Goal: Use online tool/utility: Utilize a website feature to perform a specific function

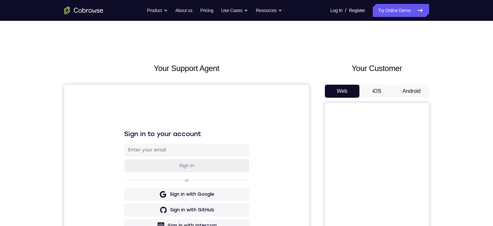
click at [416, 94] on button "Android" at bounding box center [412, 91] width 35 height 13
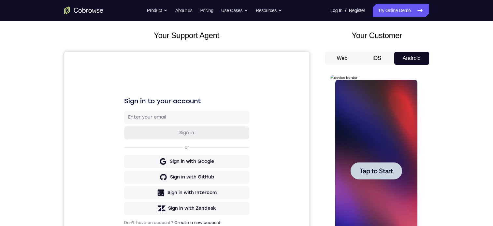
scroll to position [98, 0]
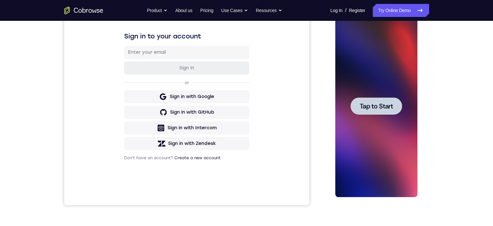
click at [373, 106] on span "Tap to Start" at bounding box center [376, 106] width 33 height 7
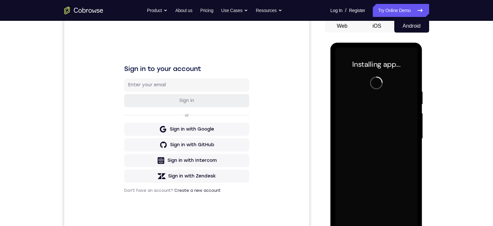
scroll to position [84, 0]
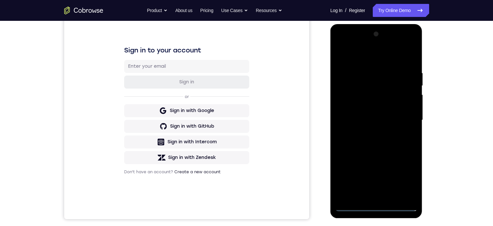
click at [377, 205] on div at bounding box center [377, 120] width 82 height 183
click at [378, 206] on div at bounding box center [377, 120] width 82 height 183
click at [407, 181] on div at bounding box center [377, 120] width 82 height 183
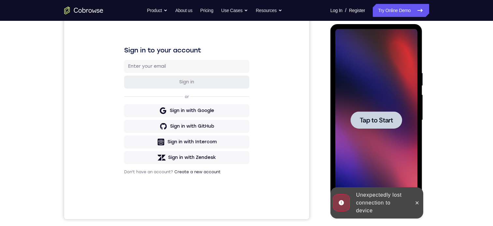
click at [383, 113] on div at bounding box center [377, 120] width 52 height 17
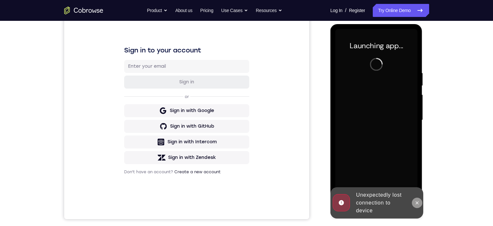
click at [416, 203] on icon at bounding box center [417, 203] width 5 height 5
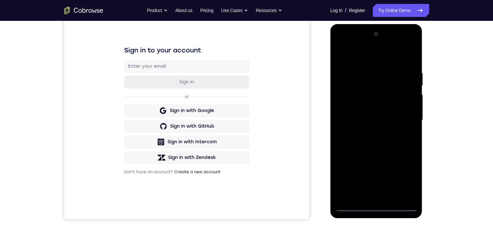
click at [374, 205] on div at bounding box center [377, 120] width 82 height 183
click at [398, 178] on div at bounding box center [377, 120] width 82 height 183
click at [407, 178] on div at bounding box center [377, 120] width 82 height 183
click at [351, 53] on div at bounding box center [377, 120] width 82 height 183
click at [403, 118] on div at bounding box center [377, 120] width 82 height 183
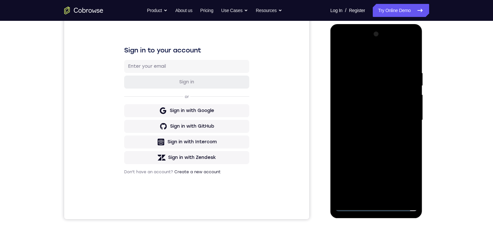
click at [369, 198] on div at bounding box center [377, 120] width 82 height 183
click at [350, 112] on div at bounding box center [377, 120] width 82 height 183
click at [357, 109] on div at bounding box center [377, 120] width 82 height 183
click at [366, 122] on div at bounding box center [377, 120] width 82 height 183
click at [390, 143] on div at bounding box center [377, 120] width 82 height 183
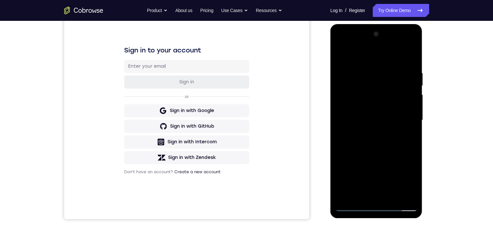
click at [390, 149] on div at bounding box center [377, 120] width 82 height 183
drag, startPoint x: 391, startPoint y: 158, endPoint x: 387, endPoint y: 116, distance: 42.2
click at [387, 116] on div at bounding box center [377, 120] width 82 height 183
click at [413, 105] on div at bounding box center [377, 120] width 82 height 183
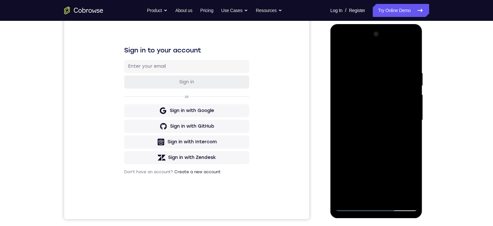
drag, startPoint x: 382, startPoint y: 172, endPoint x: 382, endPoint y: 87, distance: 85.4
click at [382, 87] on div at bounding box center [377, 120] width 82 height 183
drag, startPoint x: 382, startPoint y: 132, endPoint x: 380, endPoint y: 96, distance: 36.0
click at [380, 96] on div at bounding box center [377, 120] width 82 height 183
drag, startPoint x: 384, startPoint y: 114, endPoint x: 384, endPoint y: 109, distance: 5.2
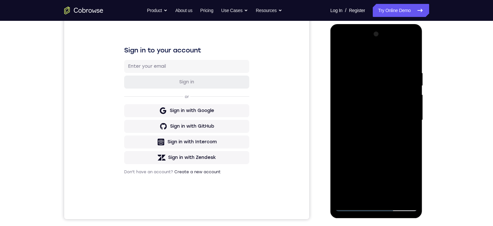
click at [384, 109] on div at bounding box center [377, 120] width 82 height 183
click at [342, 179] on div at bounding box center [377, 120] width 82 height 183
drag, startPoint x: 391, startPoint y: 170, endPoint x: 391, endPoint y: 82, distance: 87.1
click at [391, 82] on div at bounding box center [377, 120] width 82 height 183
drag, startPoint x: 382, startPoint y: 150, endPoint x: 380, endPoint y: 87, distance: 63.3
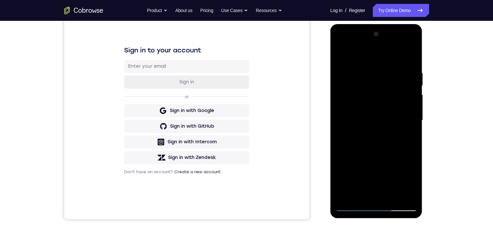
click at [380, 87] on div at bounding box center [377, 120] width 82 height 183
click at [342, 160] on div at bounding box center [377, 120] width 82 height 183
drag, startPoint x: 393, startPoint y: 152, endPoint x: 383, endPoint y: 80, distance: 72.4
click at [383, 80] on div at bounding box center [377, 120] width 82 height 183
drag, startPoint x: 380, startPoint y: 143, endPoint x: 381, endPoint y: 92, distance: 51.2
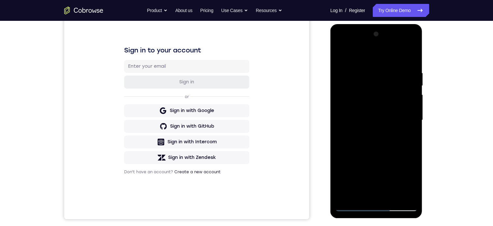
click at [381, 91] on div at bounding box center [377, 120] width 82 height 183
drag, startPoint x: 380, startPoint y: 152, endPoint x: 377, endPoint y: 112, distance: 39.9
click at [377, 112] on div at bounding box center [377, 120] width 82 height 183
click at [411, 94] on div at bounding box center [377, 120] width 82 height 183
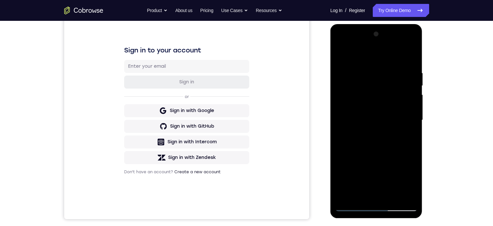
click at [411, 94] on div at bounding box center [377, 120] width 82 height 183
drag, startPoint x: 374, startPoint y: 88, endPoint x: 372, endPoint y: 119, distance: 31.1
click at [372, 119] on div at bounding box center [377, 120] width 82 height 183
click at [413, 125] on div at bounding box center [377, 120] width 82 height 183
click at [412, 125] on div at bounding box center [377, 120] width 82 height 183
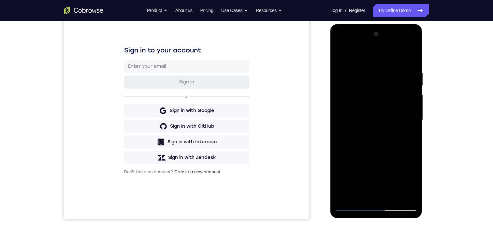
drag, startPoint x: 391, startPoint y: 142, endPoint x: 383, endPoint y: 66, distance: 77.0
click at [383, 66] on div at bounding box center [377, 120] width 82 height 183
drag, startPoint x: 375, startPoint y: 153, endPoint x: 375, endPoint y: 100, distance: 52.8
click at [375, 100] on div at bounding box center [377, 120] width 82 height 183
drag, startPoint x: 378, startPoint y: 148, endPoint x: 388, endPoint y: 80, distance: 68.2
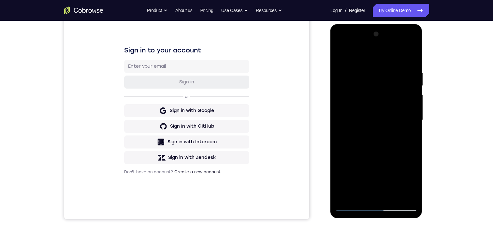
click at [388, 80] on div at bounding box center [377, 120] width 82 height 183
drag, startPoint x: 386, startPoint y: 151, endPoint x: 384, endPoint y: 80, distance: 71.1
click at [386, 78] on div at bounding box center [377, 120] width 82 height 183
drag, startPoint x: 378, startPoint y: 160, endPoint x: 366, endPoint y: 67, distance: 94.1
click at [366, 67] on div at bounding box center [377, 120] width 82 height 183
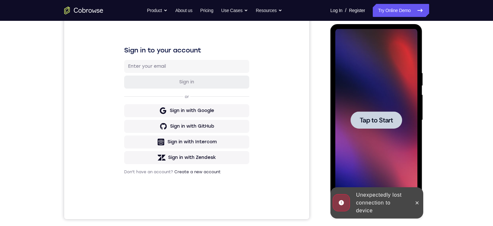
click at [376, 120] on span "Tap to Start" at bounding box center [376, 120] width 33 height 7
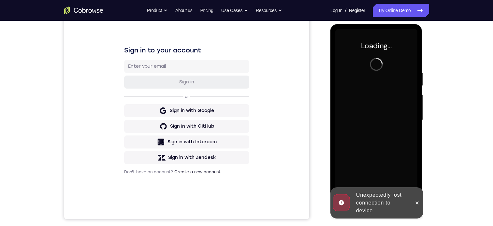
click at [420, 203] on icon at bounding box center [417, 203] width 5 height 5
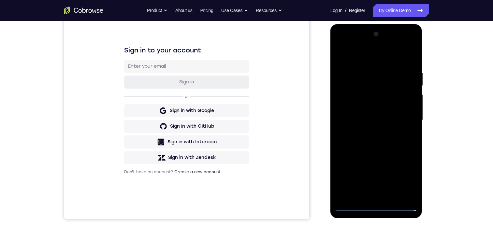
scroll to position [0, 0]
